Goal: Obtain resource: Download file/media

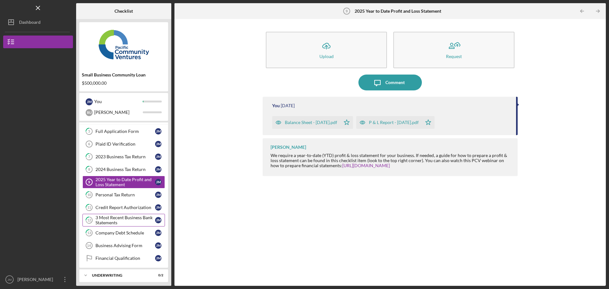
scroll to position [108, 0]
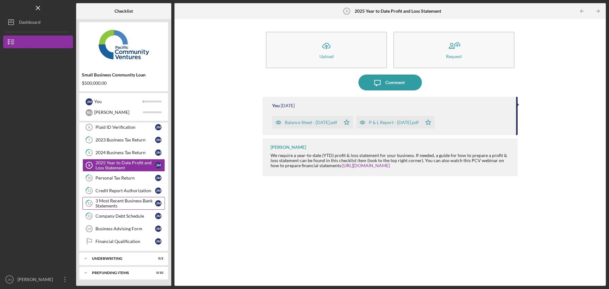
click at [114, 202] on div "3 Most Recent Business Bank Statements" at bounding box center [125, 203] width 60 height 10
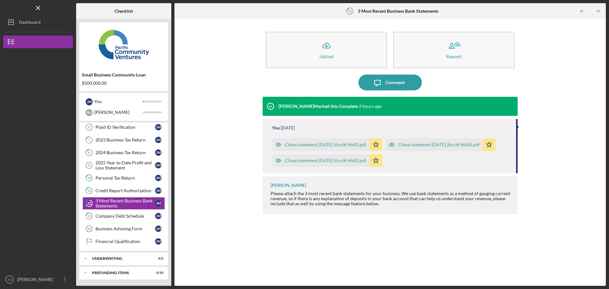
click at [352, 144] on div "Chase statement [DATE] (Acct# 4660).pdf" at bounding box center [325, 144] width 81 height 5
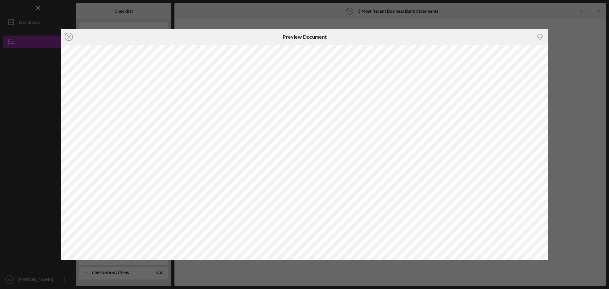
click at [252, 14] on div "Icon/Close Preview Document Icon/Download" at bounding box center [304, 144] width 609 height 289
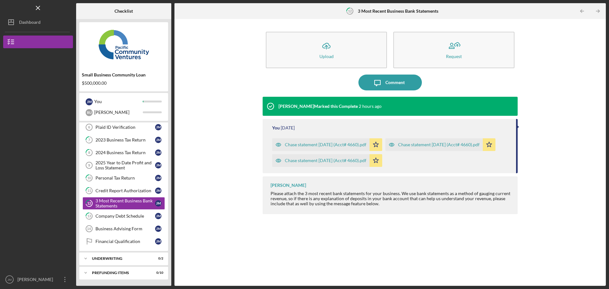
click at [434, 146] on div "Chase statement [DATE] (Acct# 4660).pdf" at bounding box center [438, 144] width 81 height 5
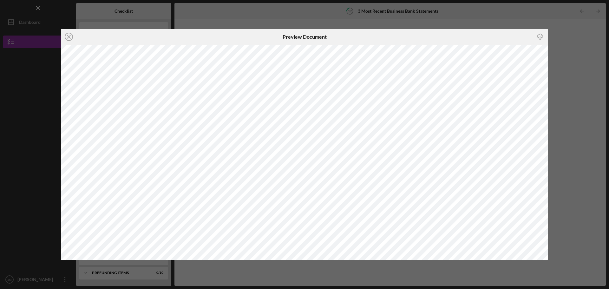
click at [232, 17] on div "Icon/Close Preview Document Icon/Download" at bounding box center [304, 144] width 609 height 289
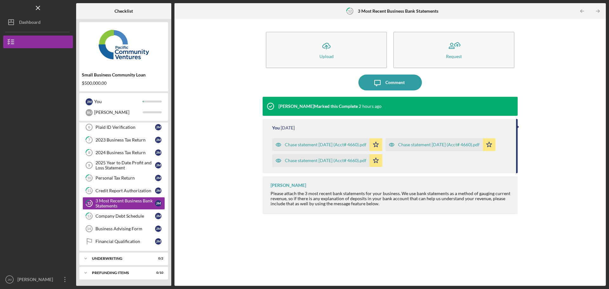
click at [46, 158] on div at bounding box center [38, 104] width 70 height 113
click at [126, 216] on div "Company Debt Schedule" at bounding box center [125, 215] width 60 height 5
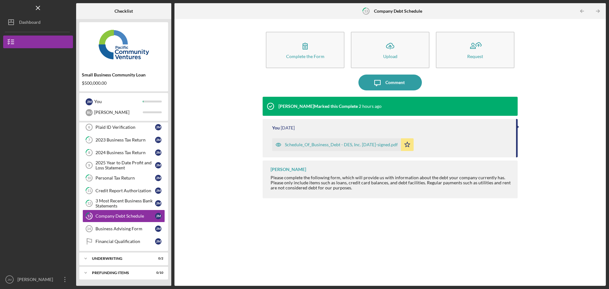
click at [319, 144] on div "Schedule_Of_Business_Debt - DES, Inc. [DATE]-signed.pdf" at bounding box center [341, 144] width 113 height 5
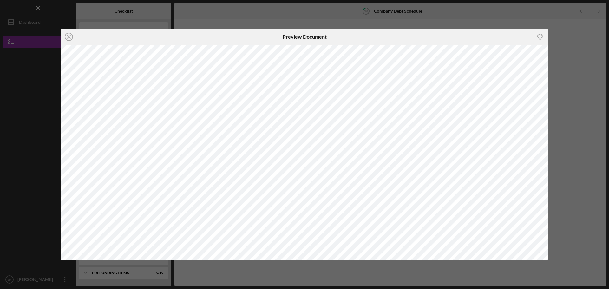
click at [326, 10] on div "Icon/Close Preview Document Icon/Download" at bounding box center [304, 144] width 609 height 289
